Goal: Task Accomplishment & Management: Manage account settings

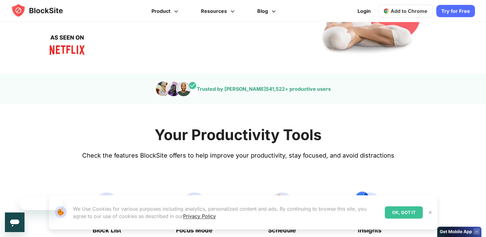
scroll to position [2, 0]
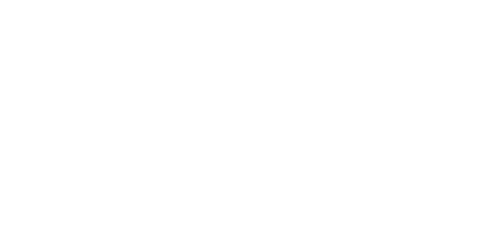
click at [476, 2] on html at bounding box center [245, 1] width 490 height 2
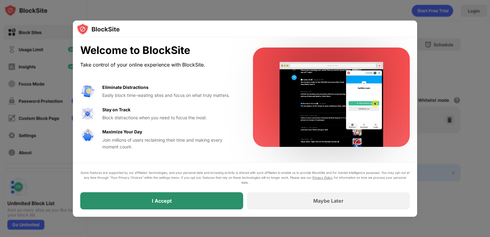
click at [216, 195] on div "I Accept" at bounding box center [161, 200] width 163 height 17
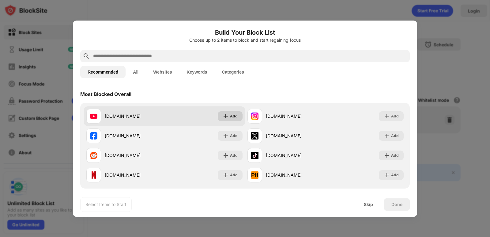
click at [230, 116] on div "Add" at bounding box center [234, 116] width 8 height 6
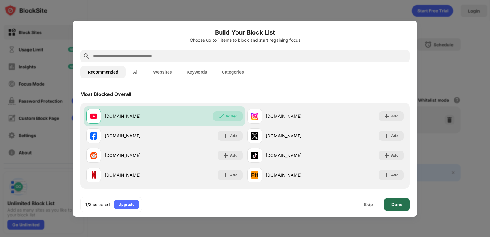
click at [395, 199] on div "Done" at bounding box center [397, 204] width 26 height 12
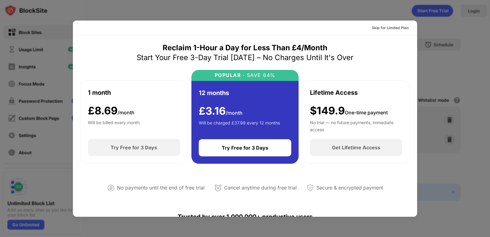
click at [71, 15] on div at bounding box center [245, 118] width 490 height 237
click at [336, 184] on div "Secure & encrypted payment" at bounding box center [350, 187] width 67 height 9
drag, startPoint x: 418, startPoint y: 91, endPoint x: 420, endPoint y: 102, distance: 11.4
click at [420, 102] on div at bounding box center [245, 118] width 490 height 237
click at [386, 28] on div "Skip for Limited Plan" at bounding box center [390, 28] width 37 height 6
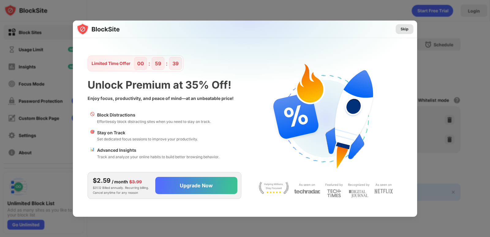
drag, startPoint x: 406, startPoint y: 26, endPoint x: 285, endPoint y: 87, distance: 135.4
click at [396, 35] on div "Skip" at bounding box center [245, 29] width 344 height 17
drag, startPoint x: 410, startPoint y: 28, endPoint x: 382, endPoint y: 73, distance: 52.8
click at [404, 38] on div "Skip" at bounding box center [245, 29] width 344 height 17
drag, startPoint x: 403, startPoint y: 27, endPoint x: 386, endPoint y: 53, distance: 31.1
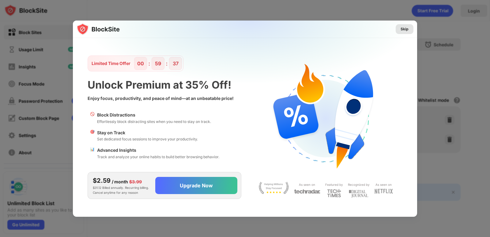
click at [402, 27] on div "Skip" at bounding box center [405, 29] width 8 height 6
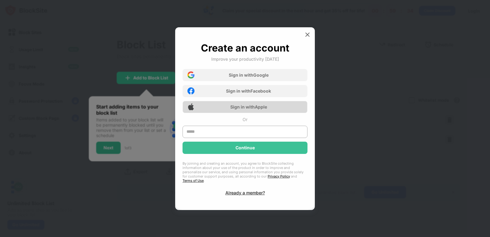
drag, startPoint x: 308, startPoint y: 35, endPoint x: 234, endPoint y: 115, distance: 109.1
click at [293, 72] on div "Create an account Improve your productivity [DATE] Sign in with Google Sign in …" at bounding box center [245, 118] width 140 height 183
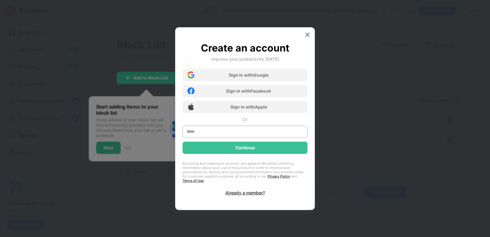
click at [310, 29] on div at bounding box center [245, 118] width 490 height 237
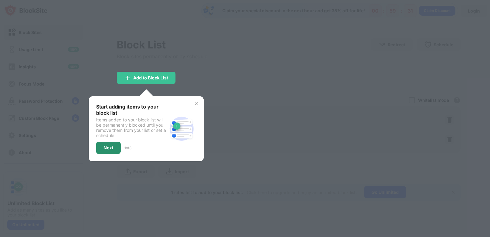
click at [98, 146] on div "Next" at bounding box center [108, 148] width 25 height 12
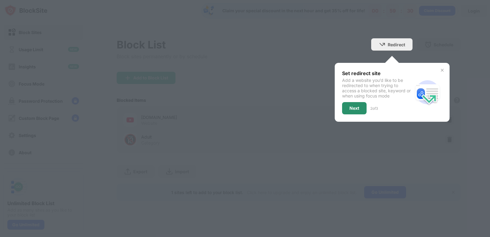
click at [359, 106] on div "Next" at bounding box center [355, 108] width 10 height 5
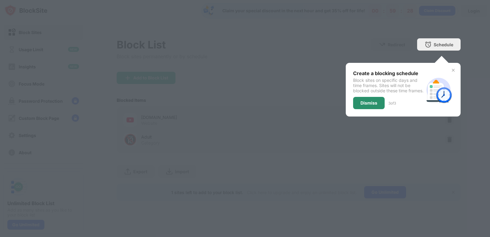
click at [357, 106] on div "Dismiss" at bounding box center [369, 103] width 32 height 12
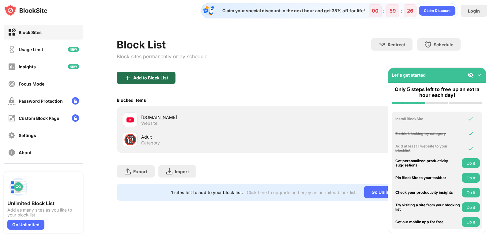
click at [129, 75] on img at bounding box center [127, 77] width 7 height 7
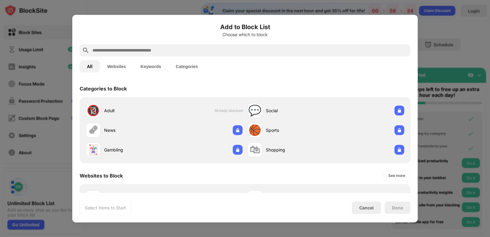
click at [152, 51] on input "text" at bounding box center [250, 50] width 316 height 7
type input "*"
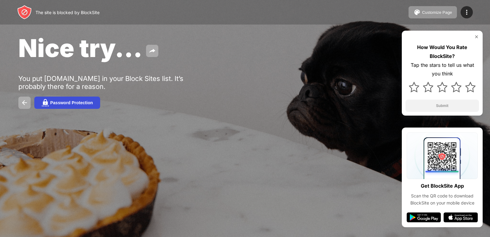
click at [73, 103] on div "Password Protection" at bounding box center [71, 102] width 43 height 5
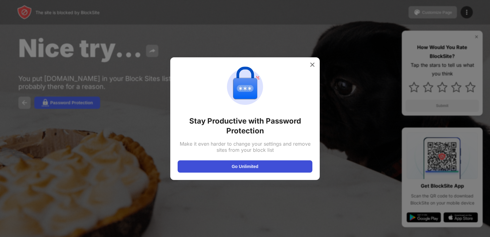
click at [228, 165] on button "Go Unlimited" at bounding box center [245, 166] width 135 height 12
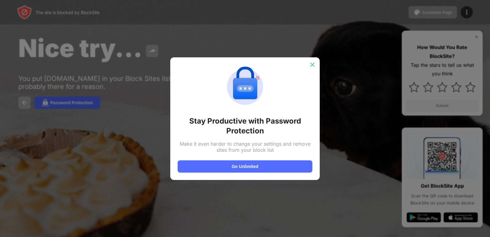
click at [316, 63] on div at bounding box center [313, 65] width 10 height 10
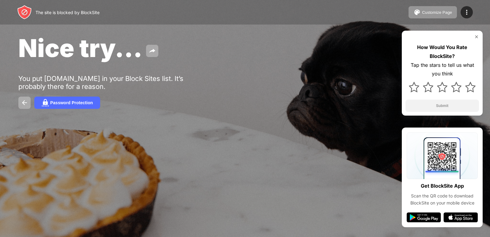
click at [24, 93] on div "Nice try... You put youtube.com in your Block Sites list. It’s probably there f…" at bounding box center [245, 71] width 490 height 142
click at [24, 103] on img at bounding box center [24, 102] width 7 height 7
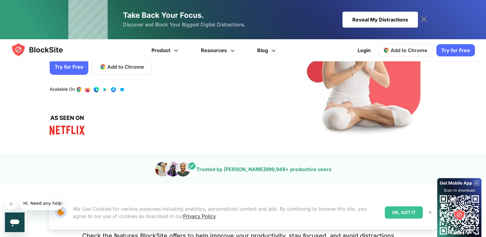
scroll to position [153, 0]
